Goal: Task Accomplishment & Management: Manage account settings

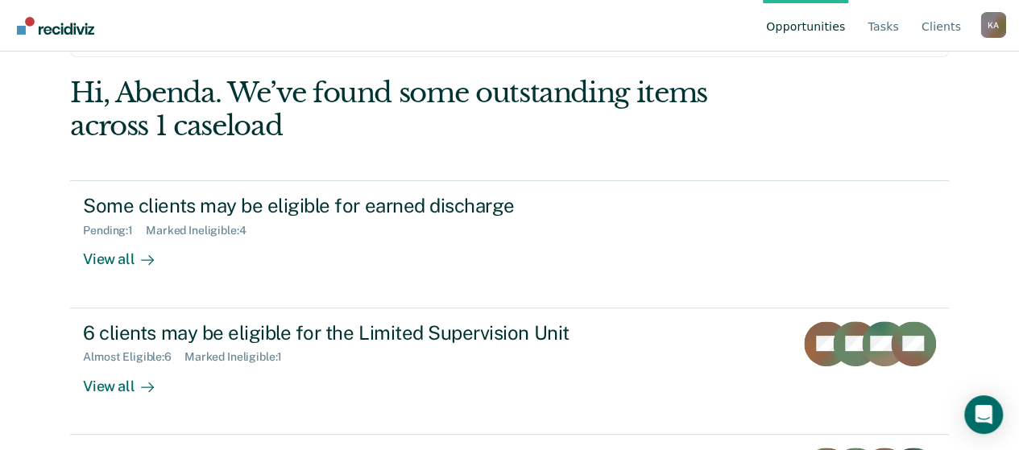
scroll to position [189, 0]
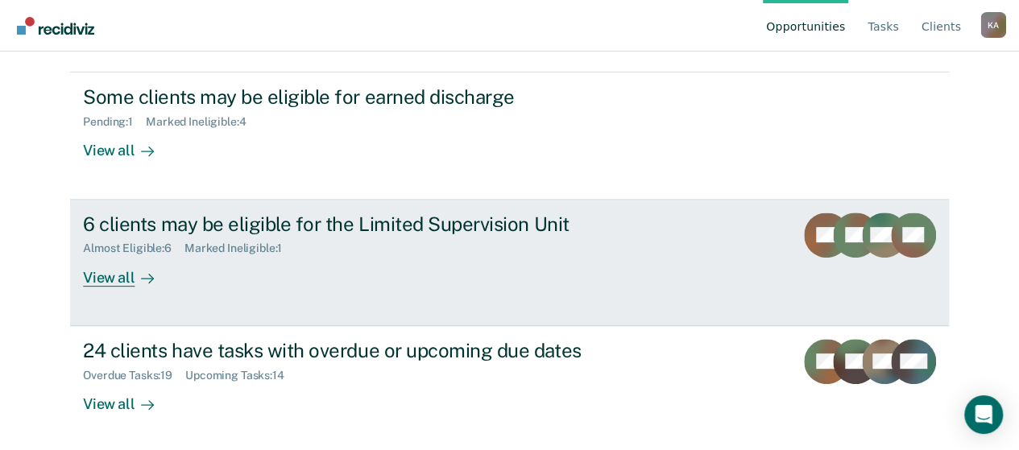
click at [329, 226] on div "6 clients may be eligible for the Limited Supervision Unit" at bounding box center [365, 224] width 565 height 23
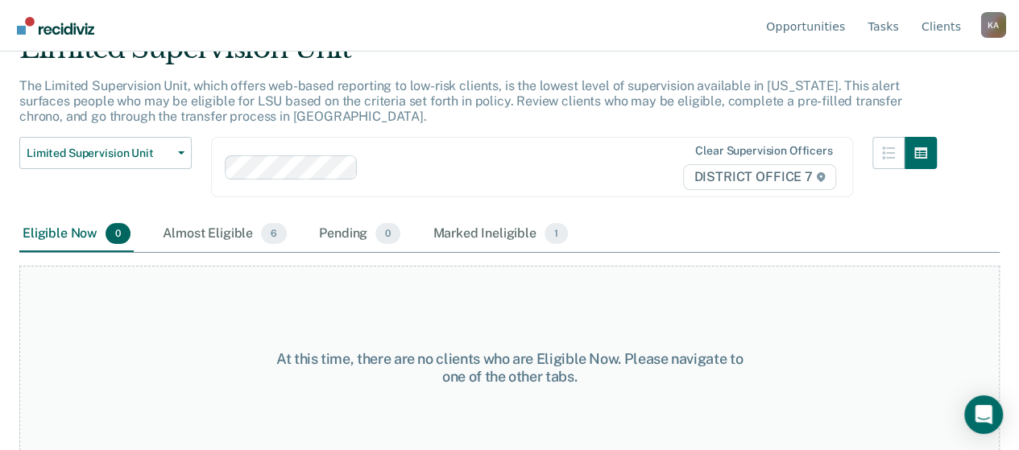
scroll to position [98, 0]
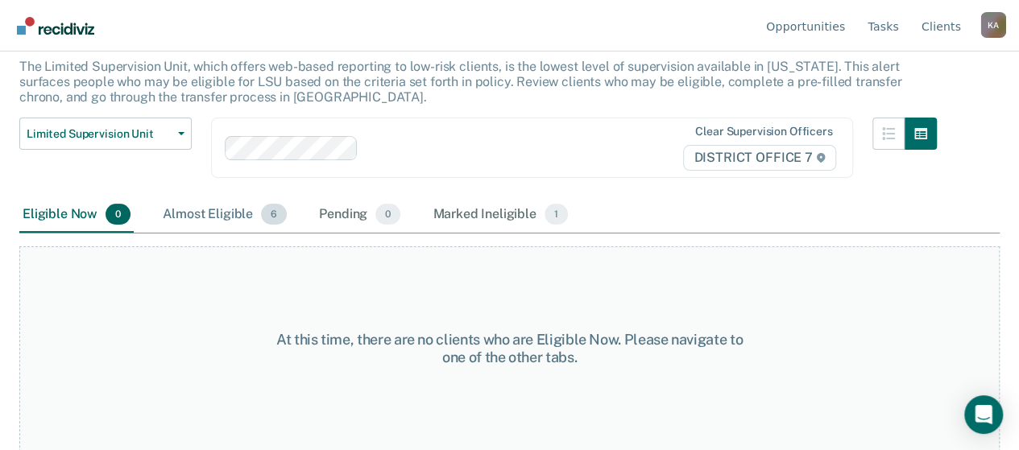
click at [238, 222] on div "Almost Eligible 6" at bounding box center [224, 214] width 130 height 35
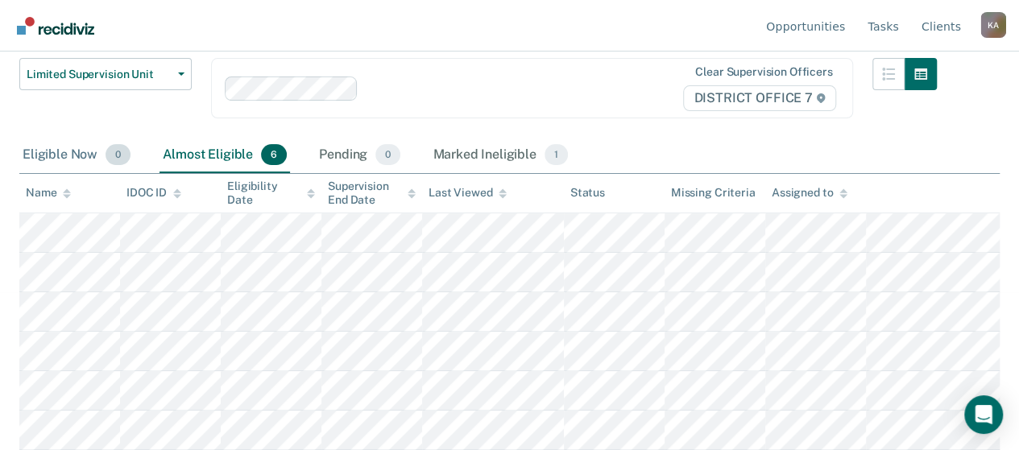
scroll to position [0, 0]
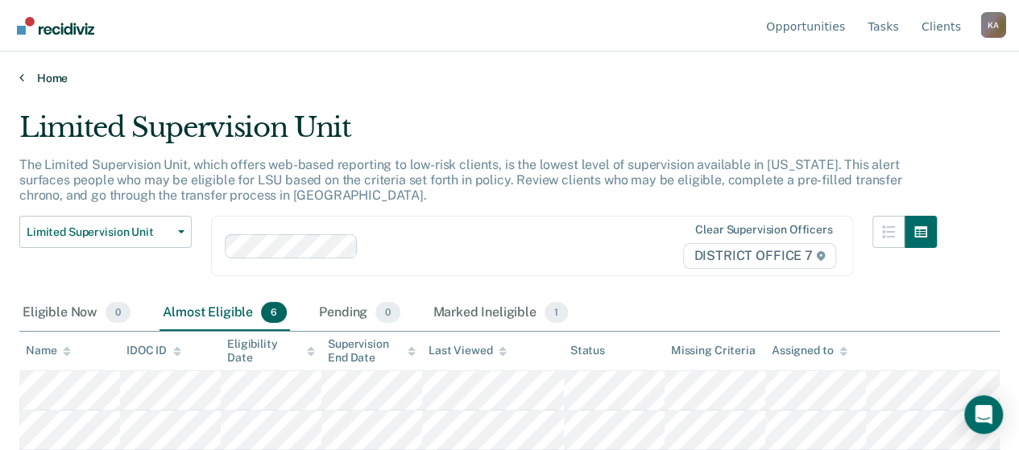
click at [22, 81] on icon at bounding box center [21, 77] width 5 height 13
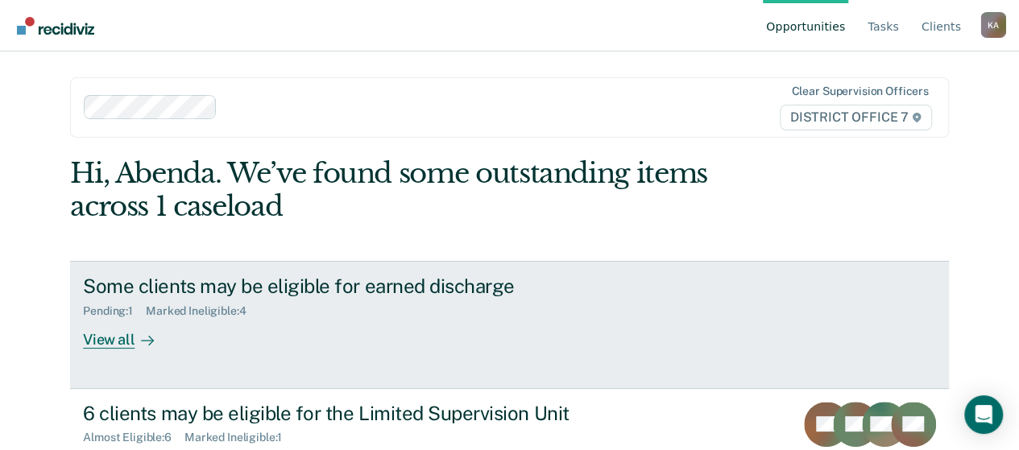
click at [365, 284] on div "Some clients may be eligible for earned discharge" at bounding box center [365, 286] width 565 height 23
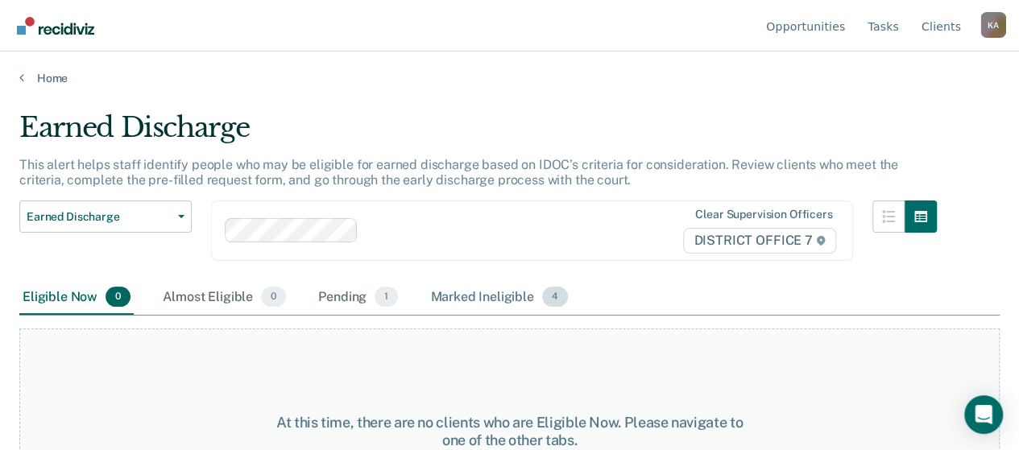
click at [466, 289] on div "Marked Ineligible 4" at bounding box center [499, 297] width 144 height 35
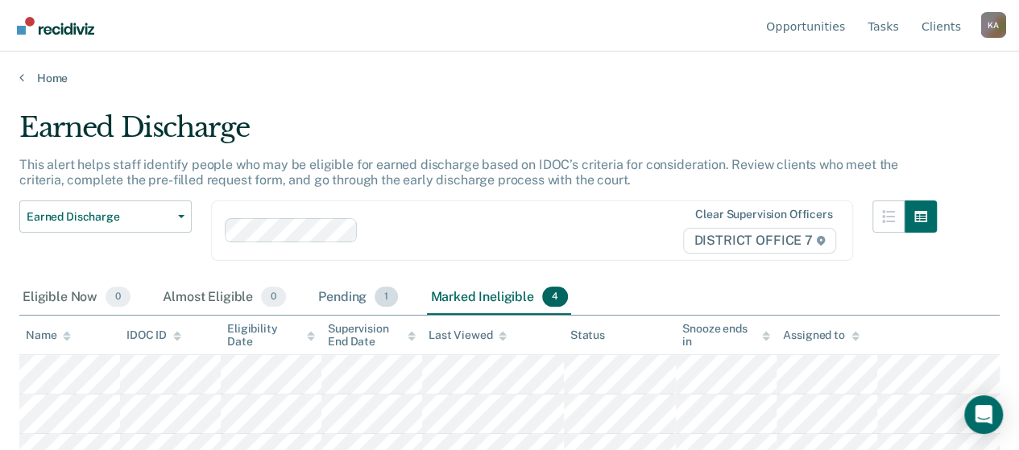
click at [357, 299] on div "Pending 1" at bounding box center [358, 297] width 86 height 35
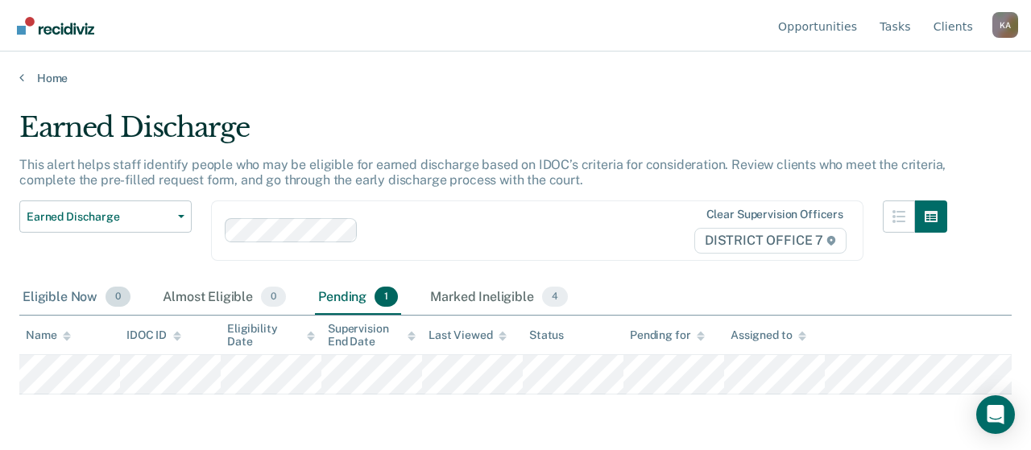
click at [92, 296] on div "Eligible Now 0" at bounding box center [76, 297] width 114 height 35
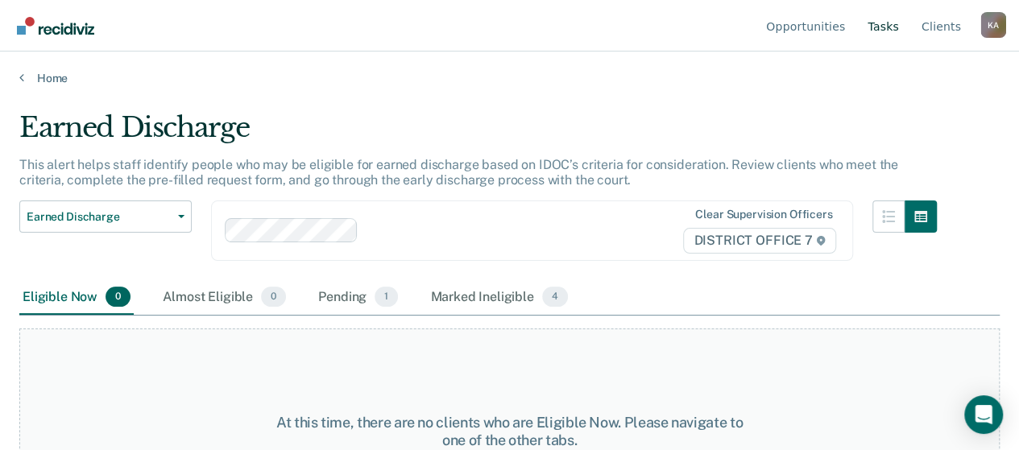
click at [888, 33] on link "Tasks" at bounding box center [883, 26] width 38 height 52
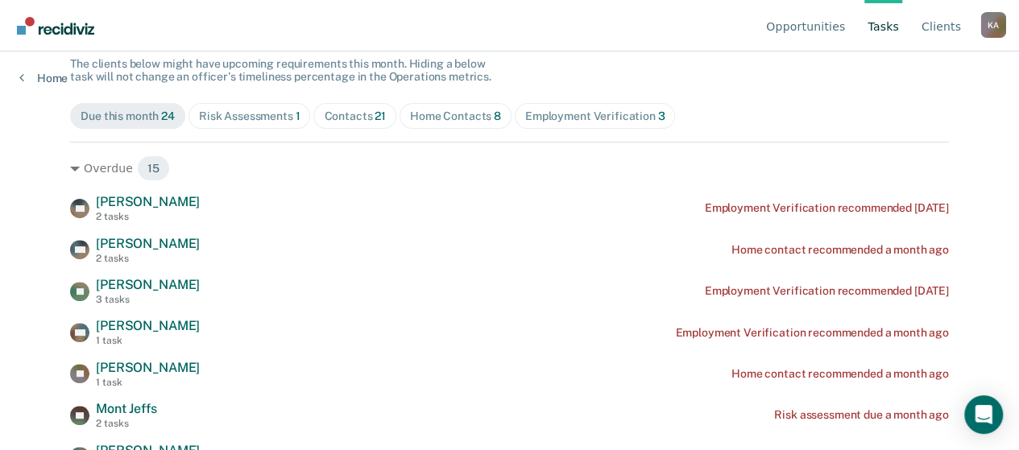
scroll to position [147, 0]
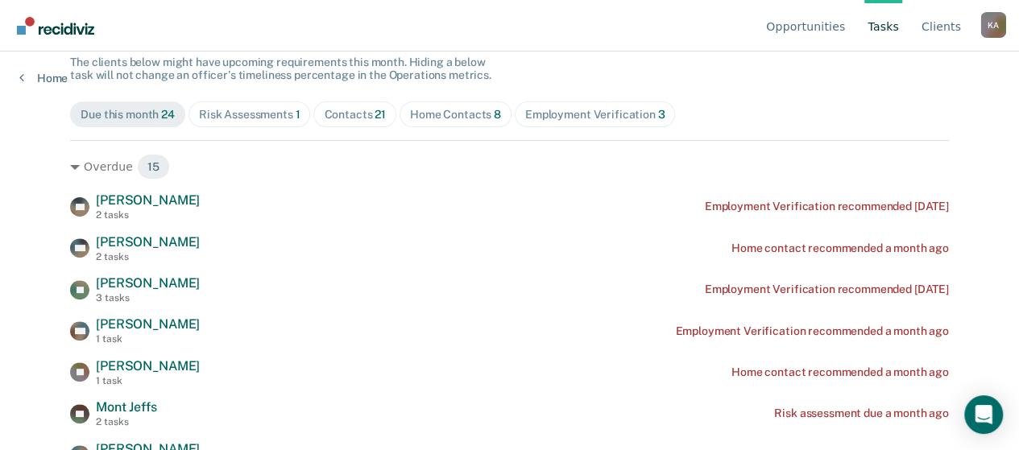
click at [220, 115] on div "Risk Assessments 1" at bounding box center [249, 115] width 101 height 14
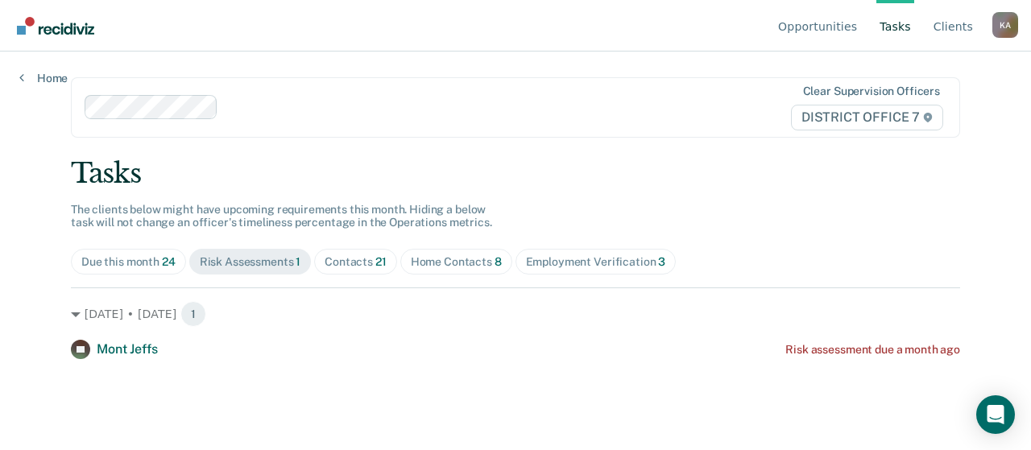
click at [147, 266] on div "Due this month 24" at bounding box center [128, 262] width 94 height 14
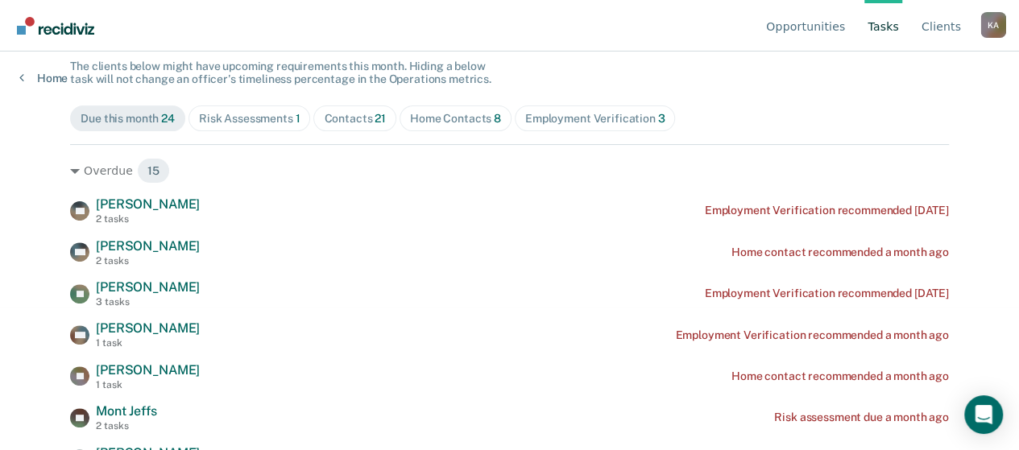
scroll to position [142, 0]
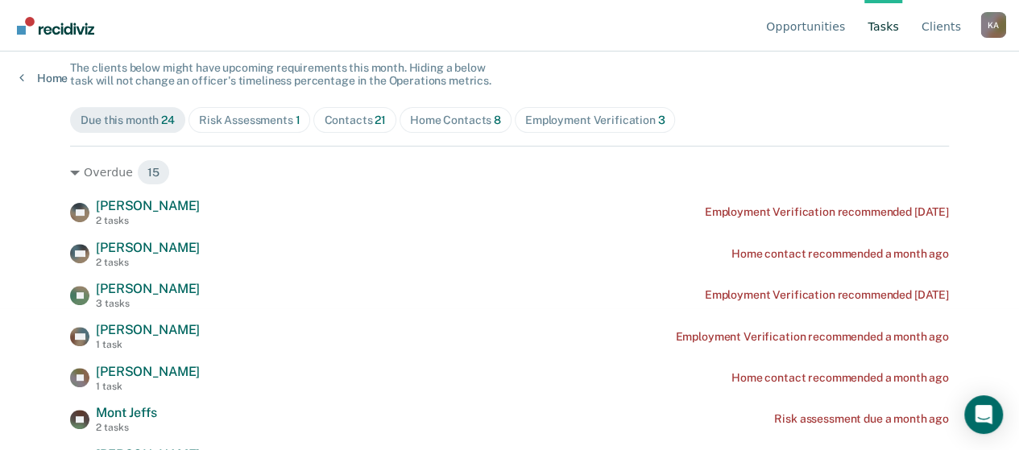
click at [329, 119] on div "Contacts 21" at bounding box center [355, 121] width 62 height 14
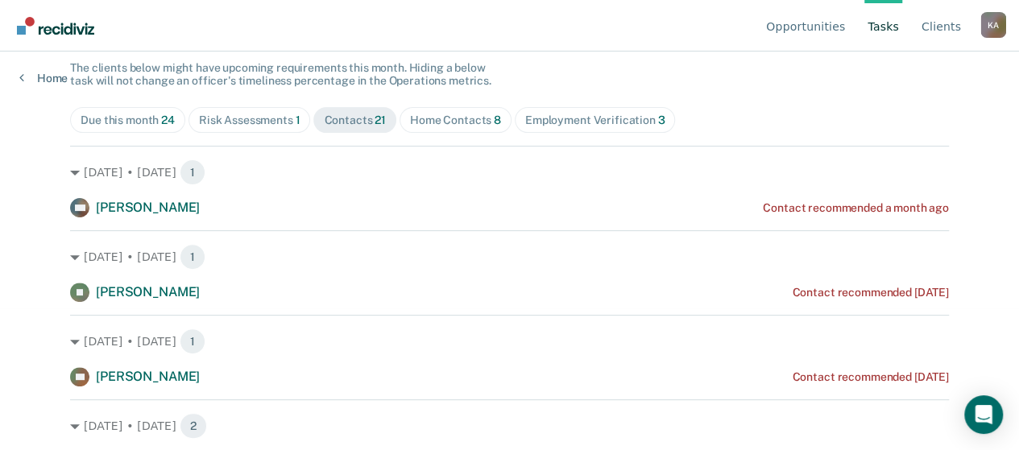
click at [433, 114] on div "Home Contacts 8" at bounding box center [455, 121] width 91 height 14
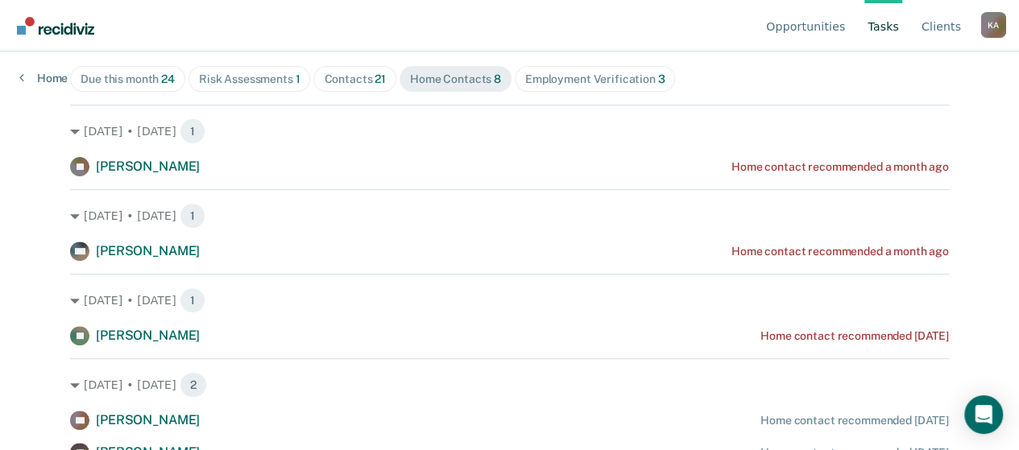
scroll to position [182, 0]
click at [559, 73] on div "Employment Verification 3" at bounding box center [595, 80] width 140 height 14
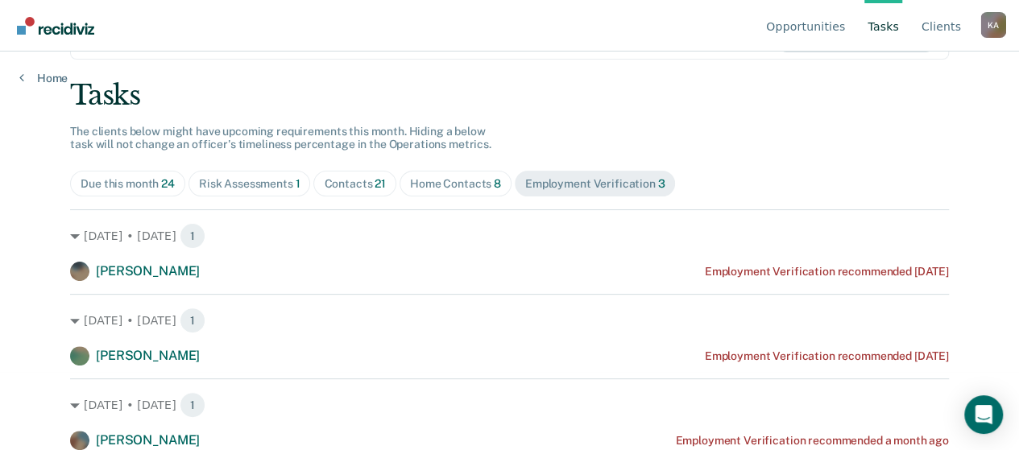
scroll to position [77, 0]
click at [667, 167] on div "Tasks The clients below might have upcoming requirements this month. Hiding a b…" at bounding box center [509, 265] width 879 height 371
click at [430, 184] on div "Home Contacts 8" at bounding box center [455, 185] width 91 height 14
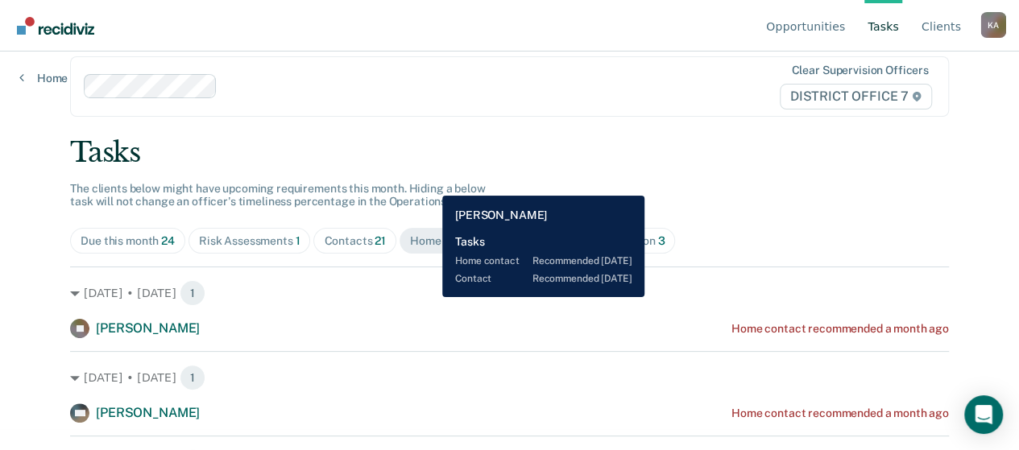
scroll to position [0, 0]
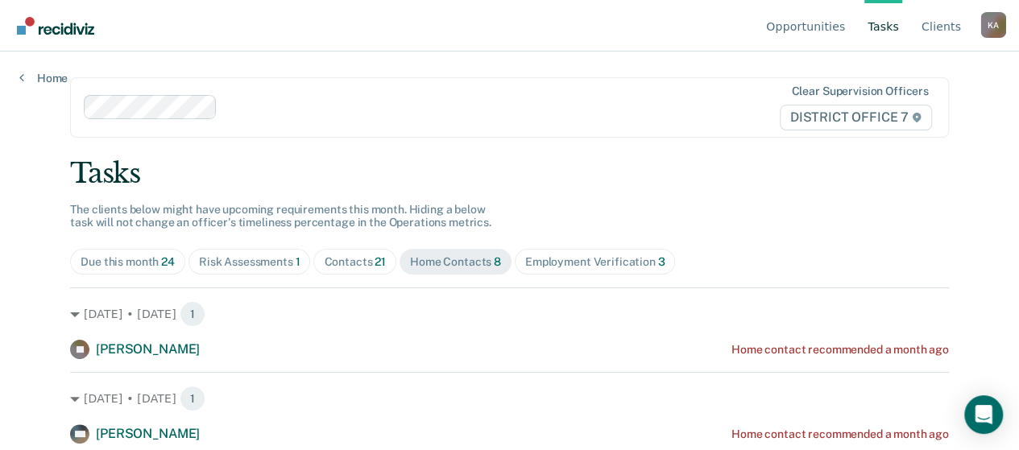
click at [328, 263] on div "Contacts 21" at bounding box center [355, 262] width 62 height 14
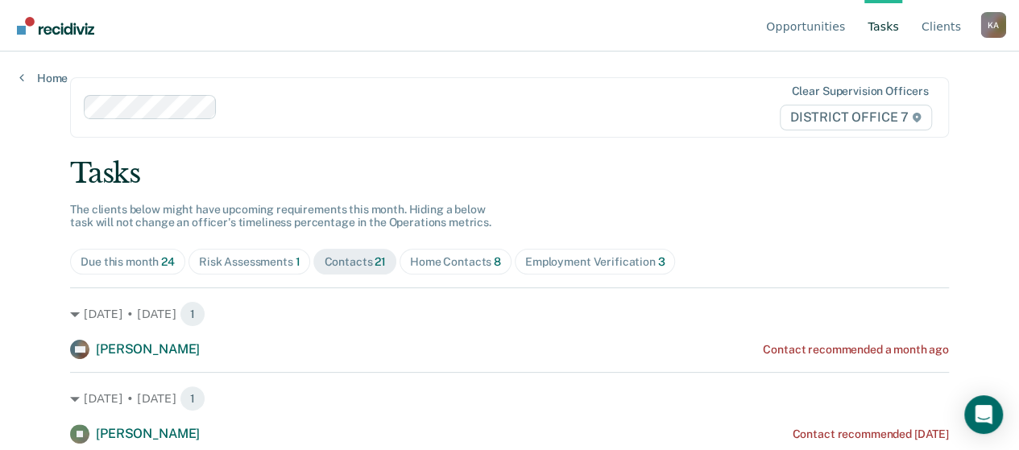
click at [246, 266] on div "Risk Assessments 1" at bounding box center [249, 262] width 101 height 14
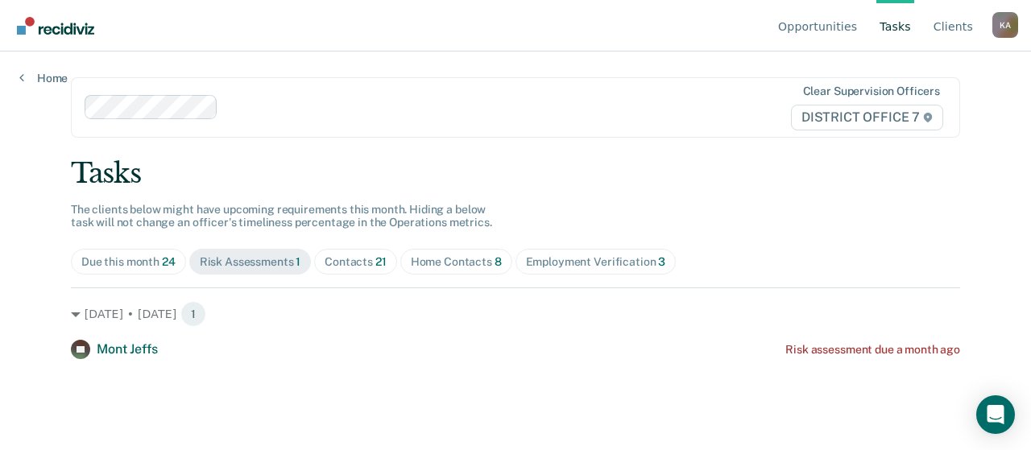
click at [162, 260] on span "24" at bounding box center [169, 261] width 14 height 13
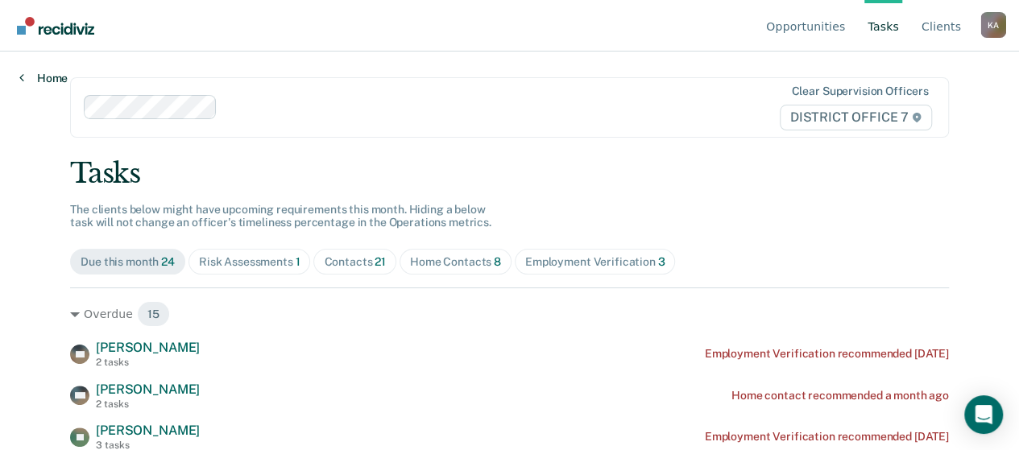
click at [25, 78] on link "Home" at bounding box center [43, 78] width 48 height 14
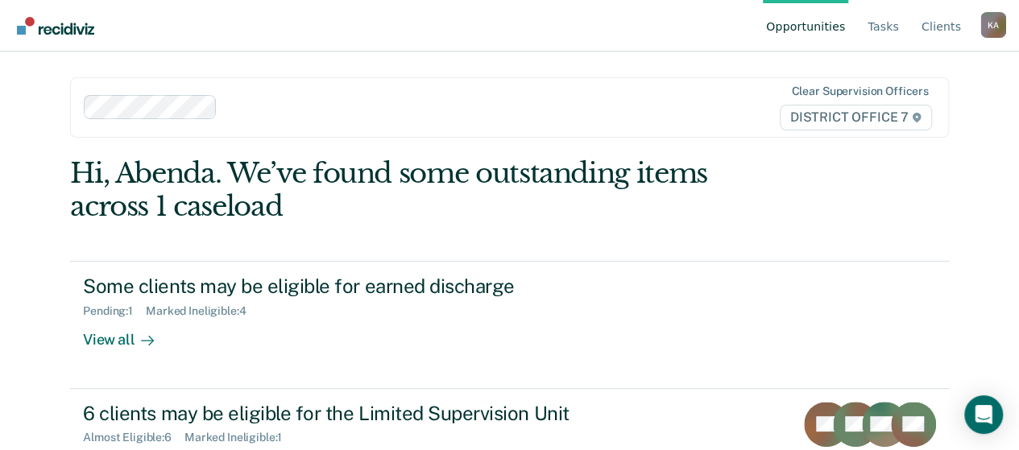
click at [78, 34] on img "Go to Recidiviz Home" at bounding box center [55, 26] width 77 height 18
